Goal: Information Seeking & Learning: Learn about a topic

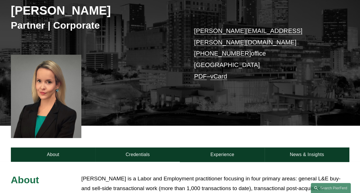
scroll to position [143, 0]
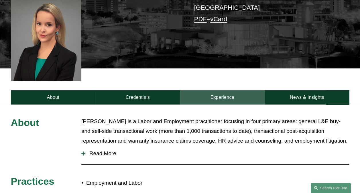
click at [221, 90] on link "Experience" at bounding box center [222, 97] width 84 height 15
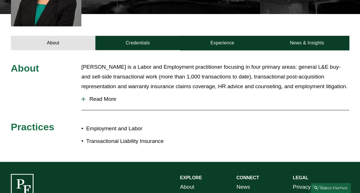
scroll to position [200, 0]
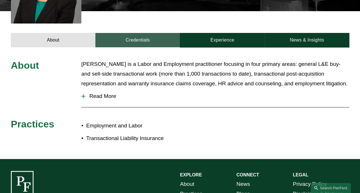
click at [136, 33] on link "Credentials" at bounding box center [137, 40] width 84 height 15
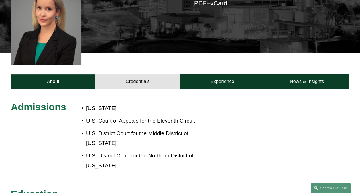
scroll to position [143, 0]
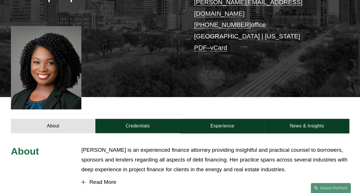
scroll to position [172, 0]
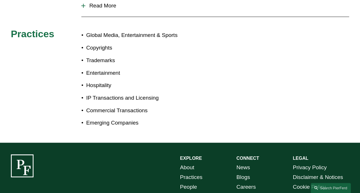
scroll to position [172, 0]
